Goal: Book appointment/travel/reservation

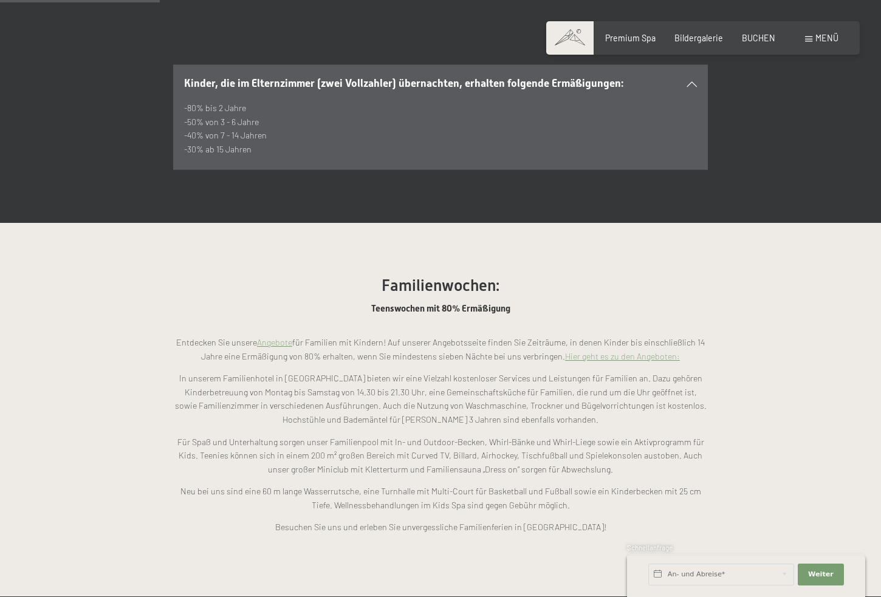
scroll to position [801, 0]
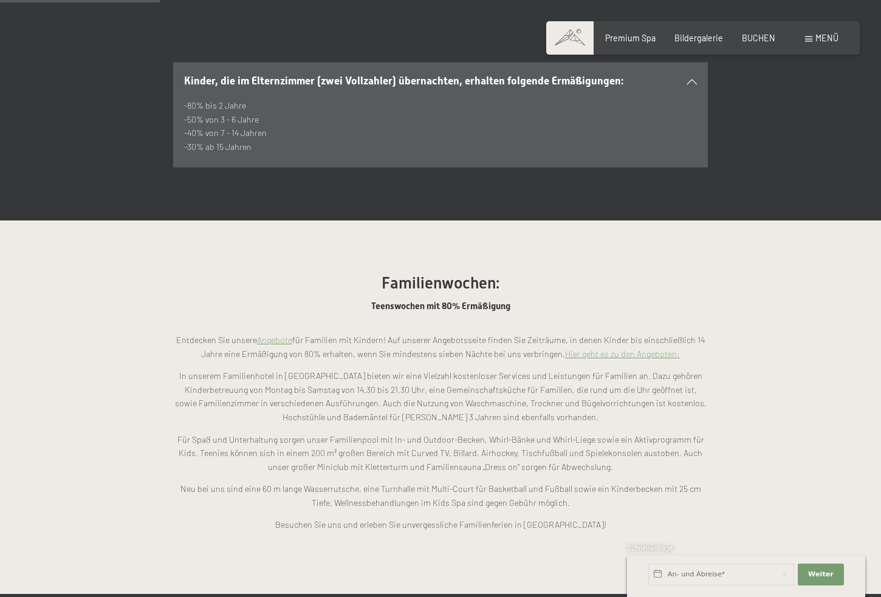
click at [567, 349] on link "Hier geht es zu den Angeboten:" at bounding box center [622, 354] width 115 height 10
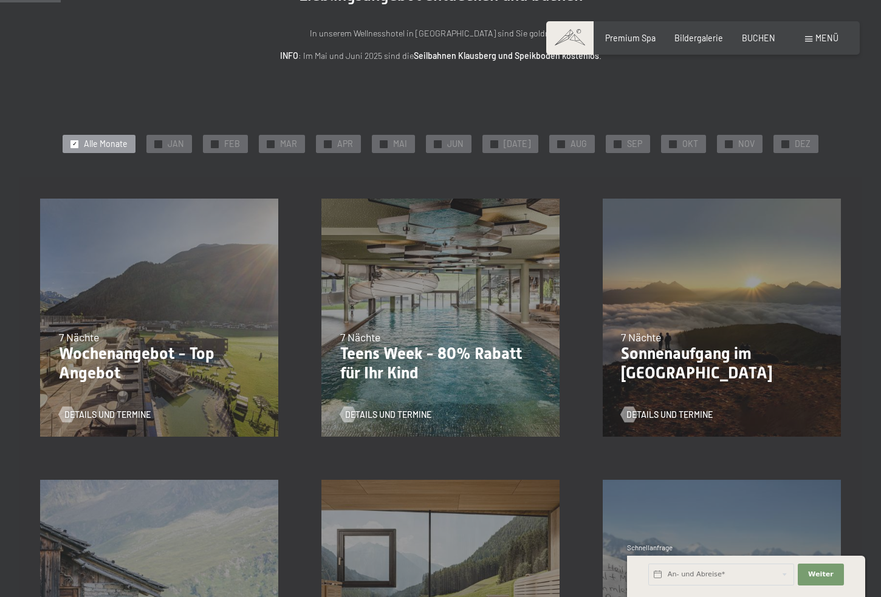
scroll to position [173, 0]
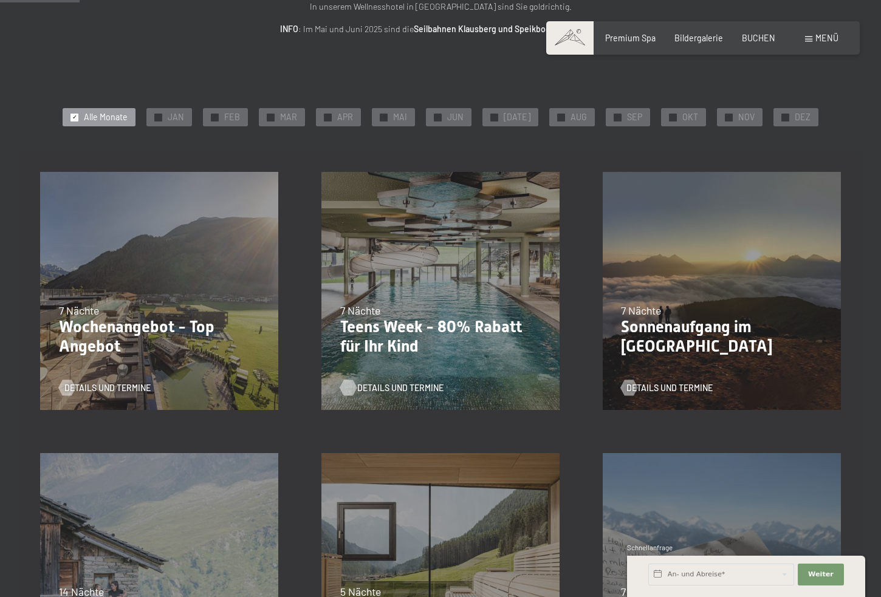
click at [409, 385] on span "Details und Termine" at bounding box center [400, 388] width 86 height 12
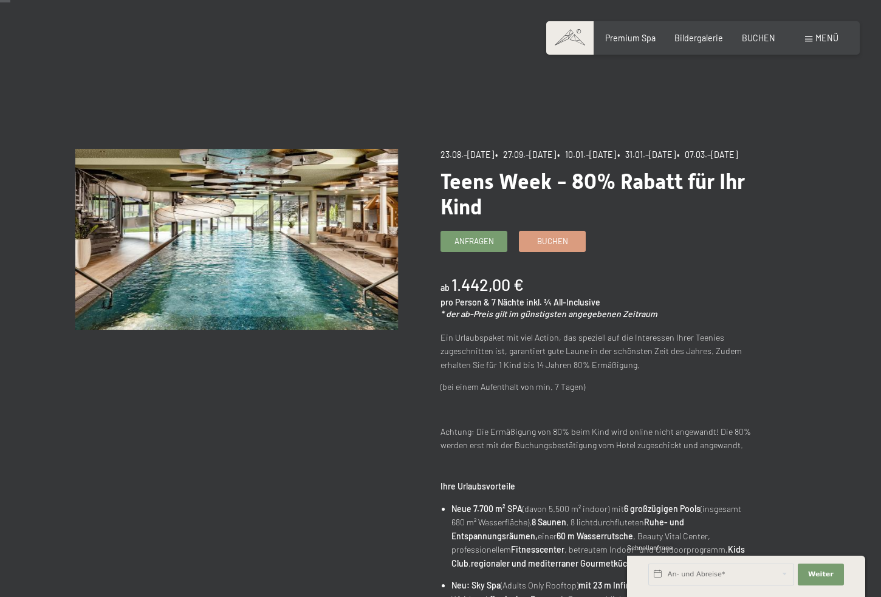
scroll to position [9, 0]
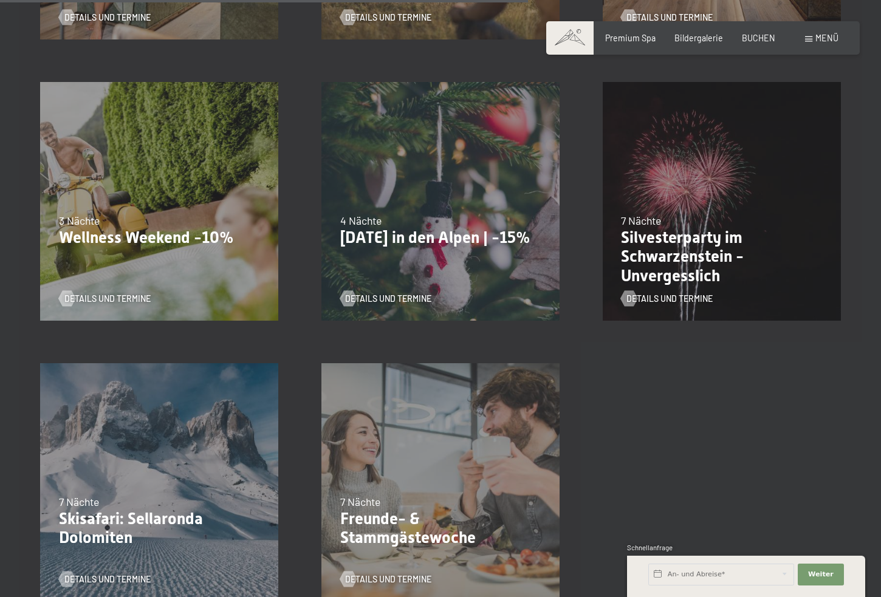
scroll to position [1157, 0]
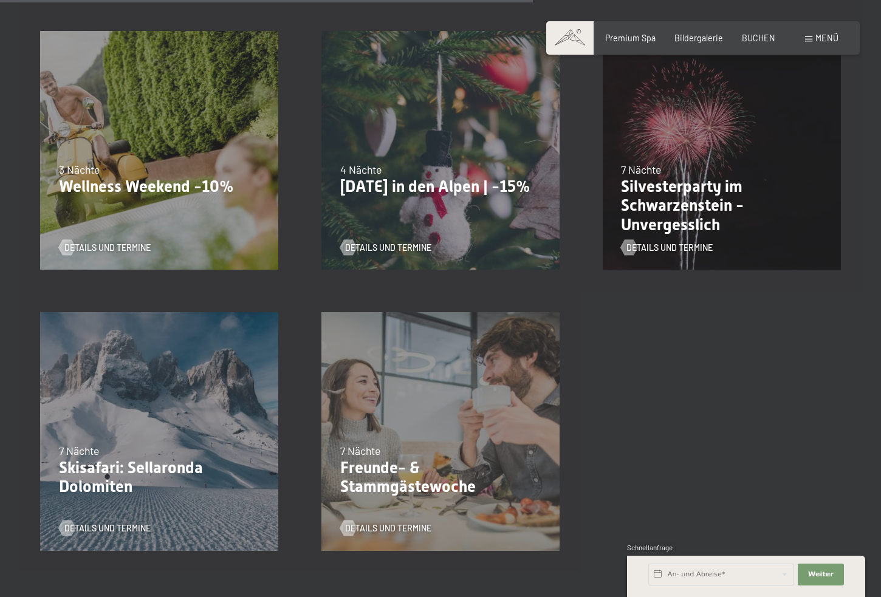
click at [390, 484] on p "Freunde- & Stammgästewoche" at bounding box center [440, 478] width 201 height 38
click at [385, 528] on span "Details und Termine" at bounding box center [400, 528] width 86 height 12
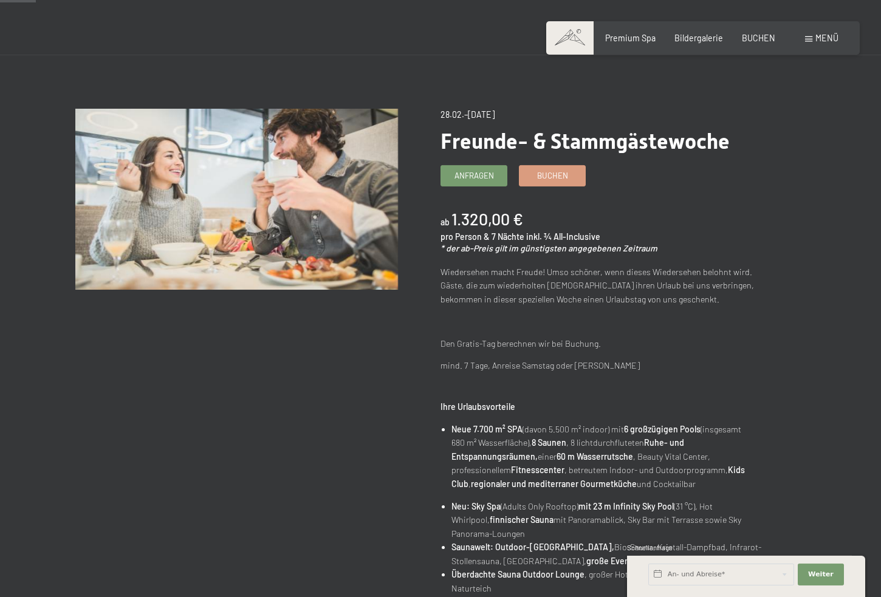
scroll to position [51, 0]
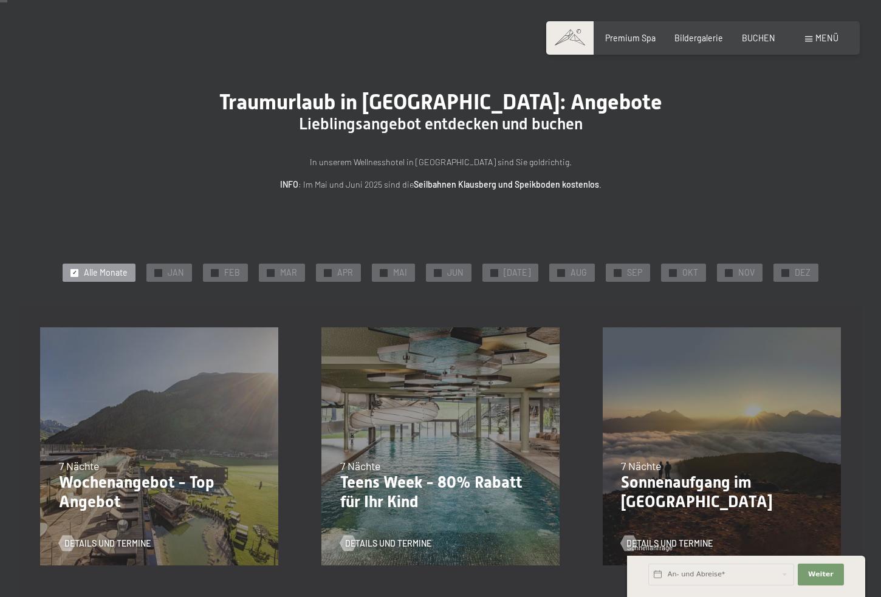
scroll to position [18, 0]
click at [558, 269] on div at bounding box center [561, 273] width 8 height 8
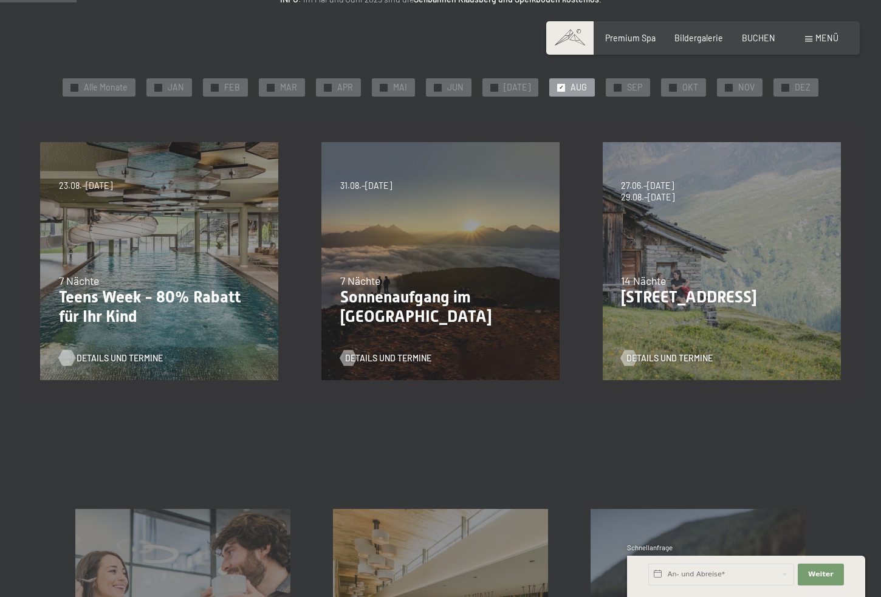
scroll to position [0, 0]
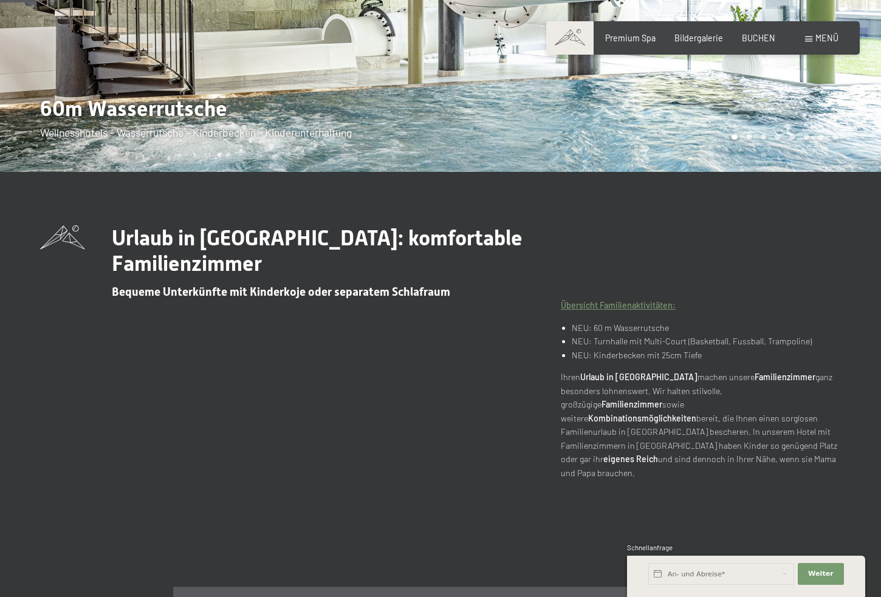
scroll to position [478, 0]
